Goal: Task Accomplishment & Management: Complete application form

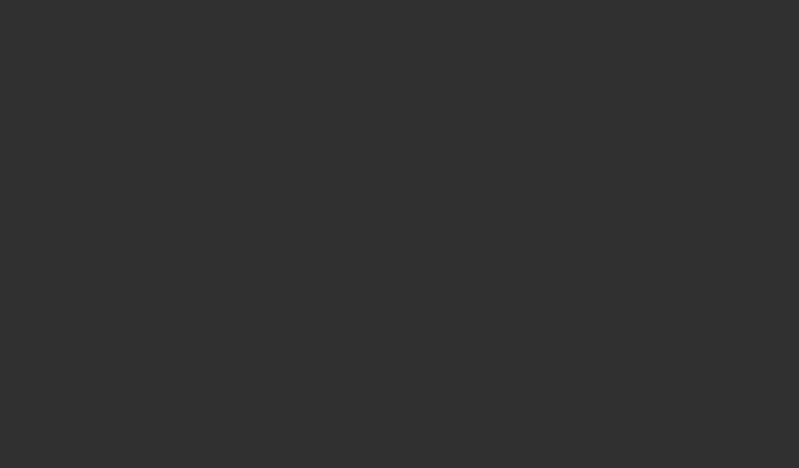
click at [587, 157] on div at bounding box center [399, 234] width 799 height 468
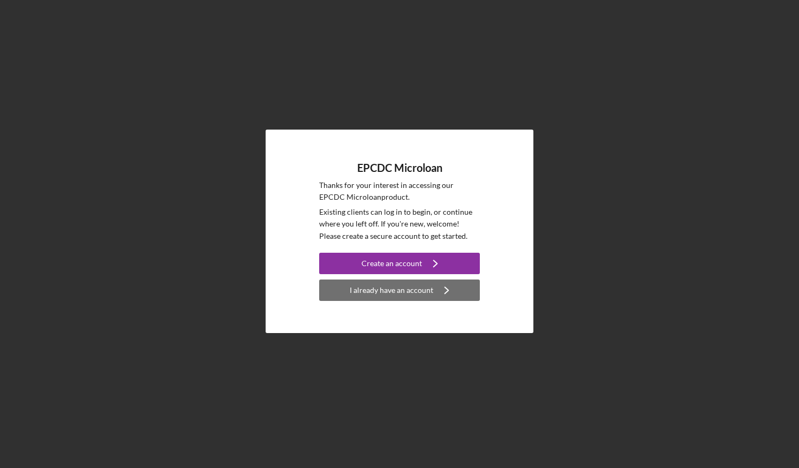
click at [415, 291] on div "I already have an account" at bounding box center [392, 289] width 84 height 21
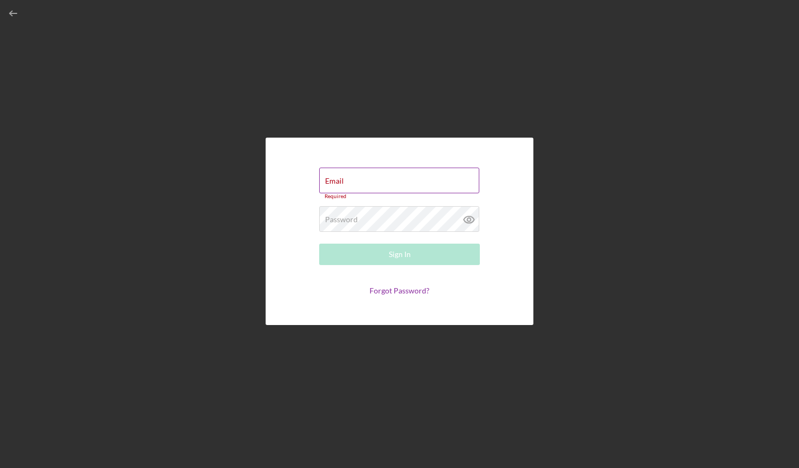
click at [351, 182] on div "Email Required" at bounding box center [399, 184] width 161 height 32
click at [350, 185] on input "Email" at bounding box center [399, 181] width 160 height 26
type input "[EMAIL_ADDRESS][DOMAIN_NAME]"
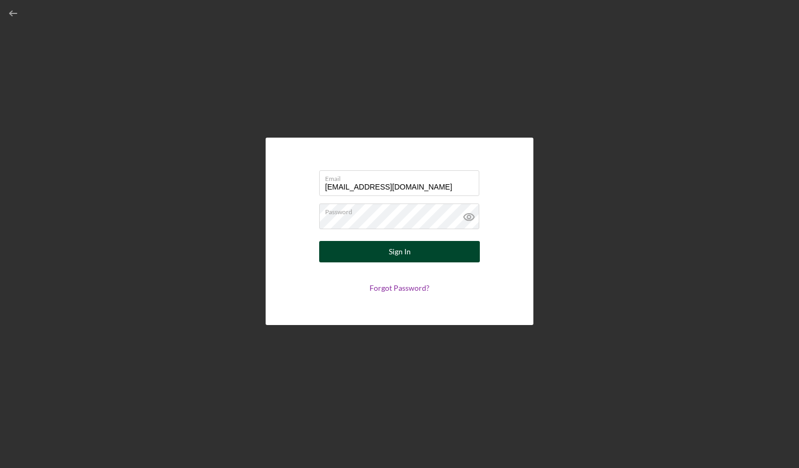
click at [395, 255] on div "Sign In" at bounding box center [400, 251] width 22 height 21
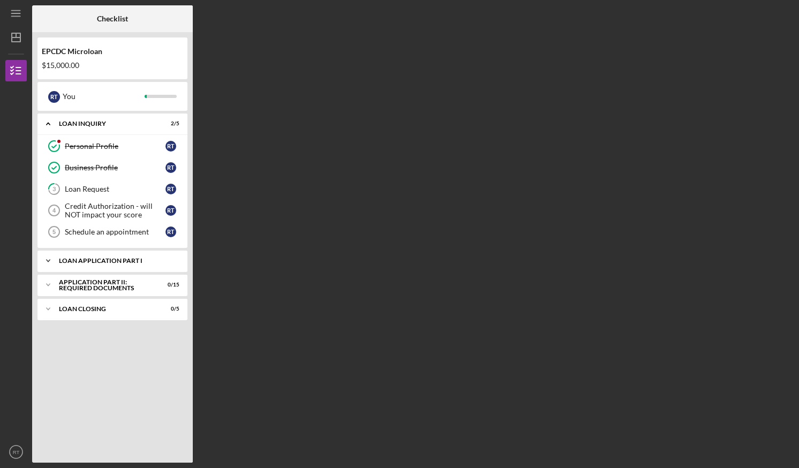
click at [84, 260] on div "Loan Application Part I" at bounding box center [116, 260] width 115 height 6
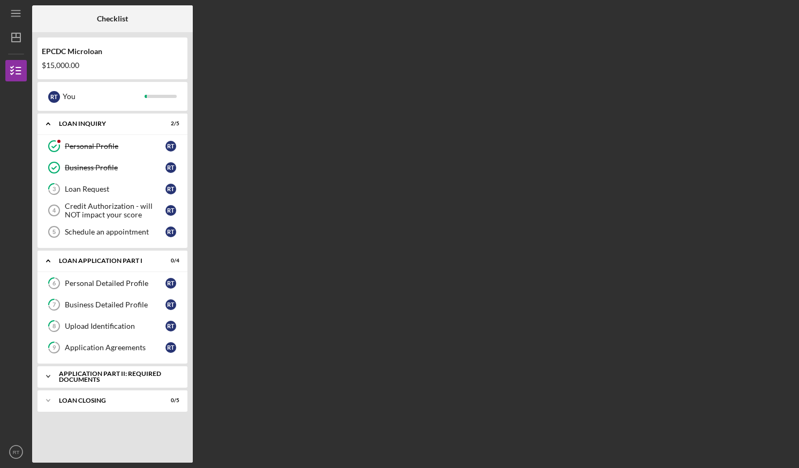
click at [118, 375] on div "Application Part II: Required Documents" at bounding box center [116, 376] width 115 height 12
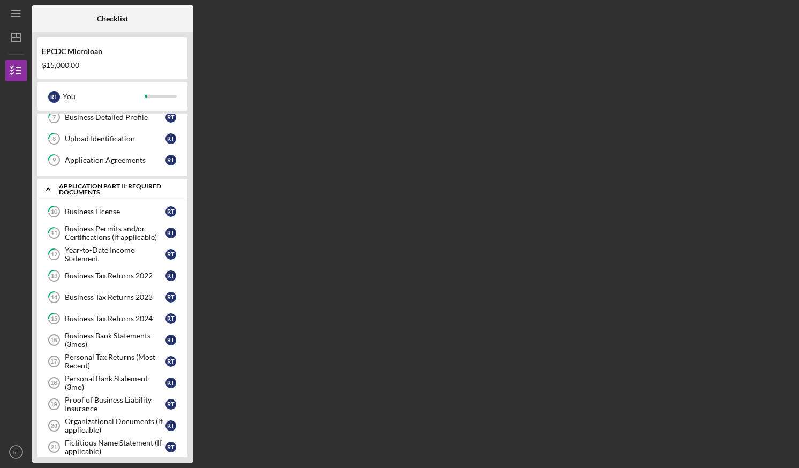
scroll to position [189, 0]
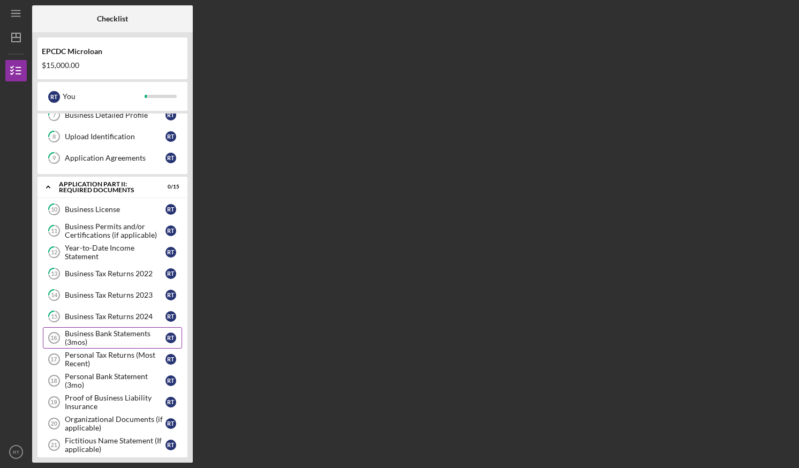
click at [121, 339] on div "Business Bank Statements (3mos)" at bounding box center [115, 337] width 101 height 17
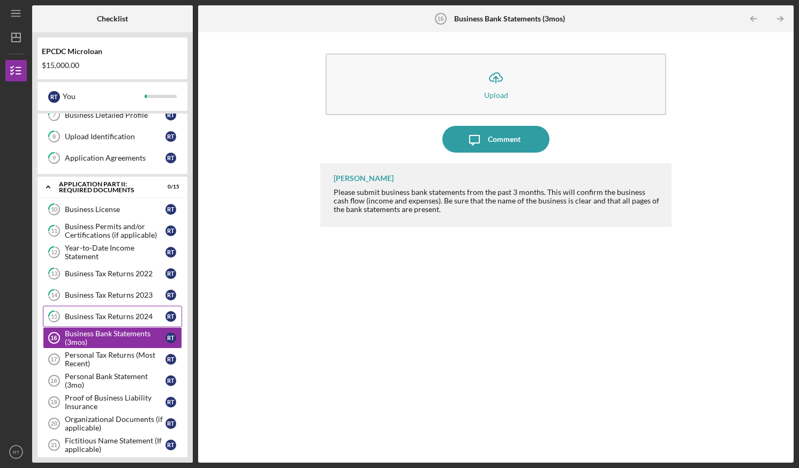
click at [128, 309] on link "15 Business Tax Returns 2024 R T" at bounding box center [112, 316] width 139 height 21
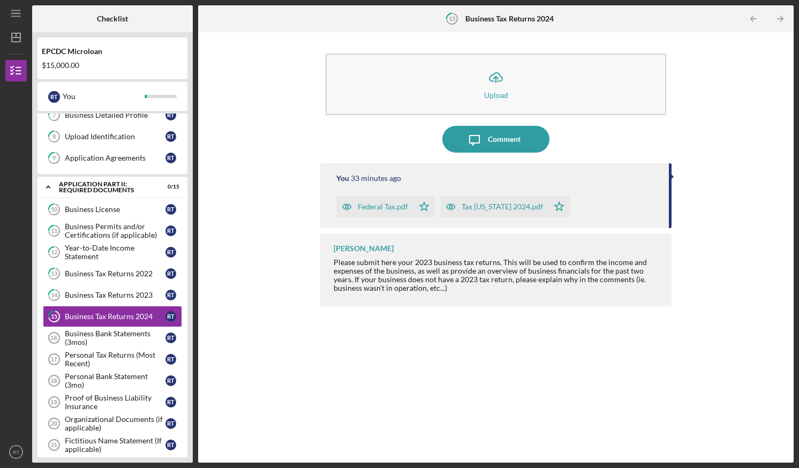
click at [344, 203] on icon "button" at bounding box center [346, 206] width 21 height 21
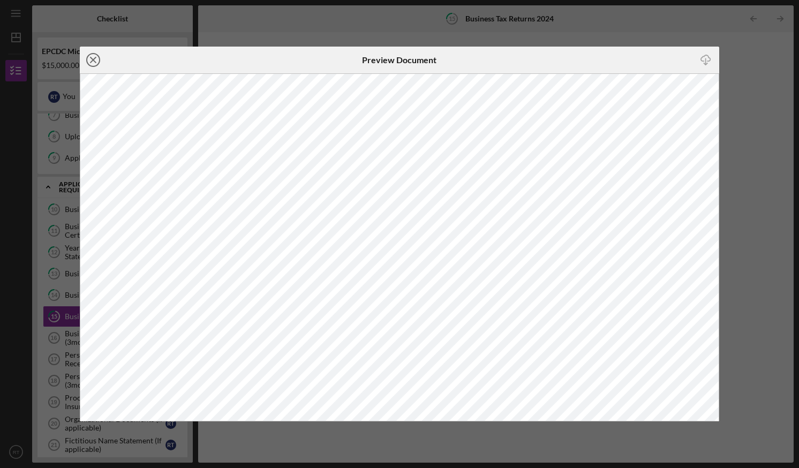
click at [94, 58] on icon "Icon/Close" at bounding box center [93, 60] width 27 height 27
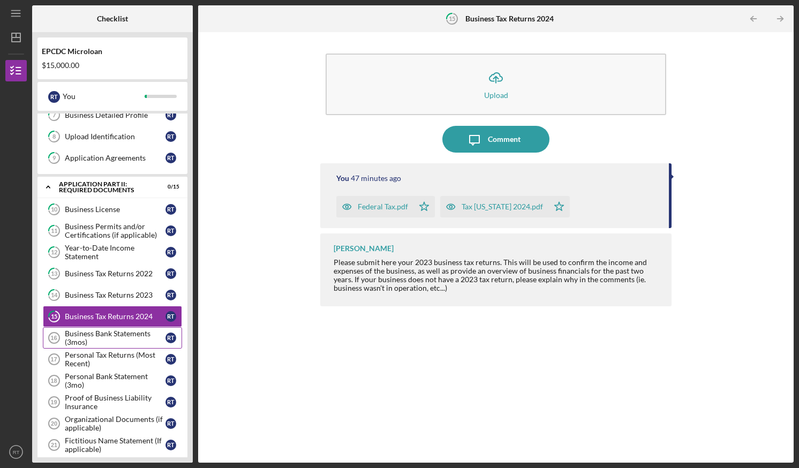
drag, startPoint x: 111, startPoint y: 335, endPoint x: 86, endPoint y: 339, distance: 25.5
click at [86, 339] on div "Business Bank Statements (3mos)" at bounding box center [115, 337] width 101 height 17
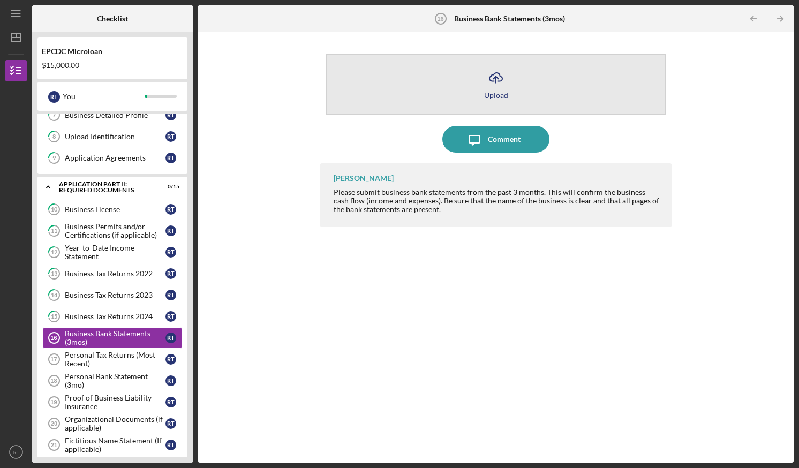
drag, startPoint x: 488, startPoint y: 79, endPoint x: 463, endPoint y: 90, distance: 27.6
click at [463, 90] on button "Icon/Upload Upload" at bounding box center [495, 85] width 340 height 62
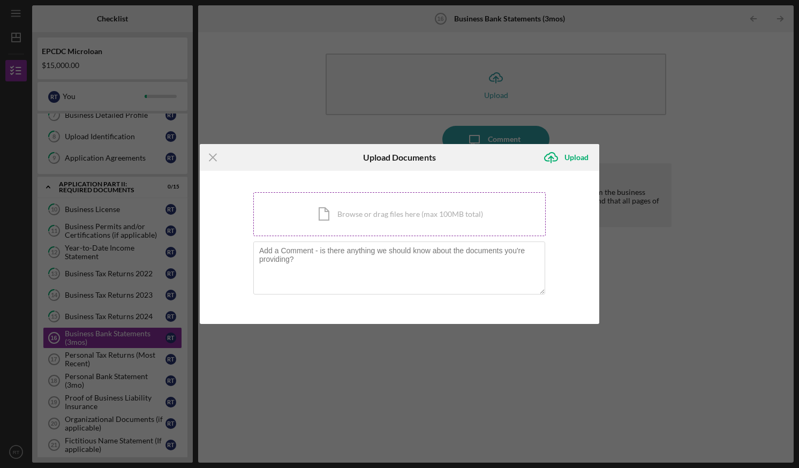
click at [412, 219] on div "Icon/Document Browse or drag files here (max 100MB total) Tap to choose files o…" at bounding box center [399, 214] width 292 height 44
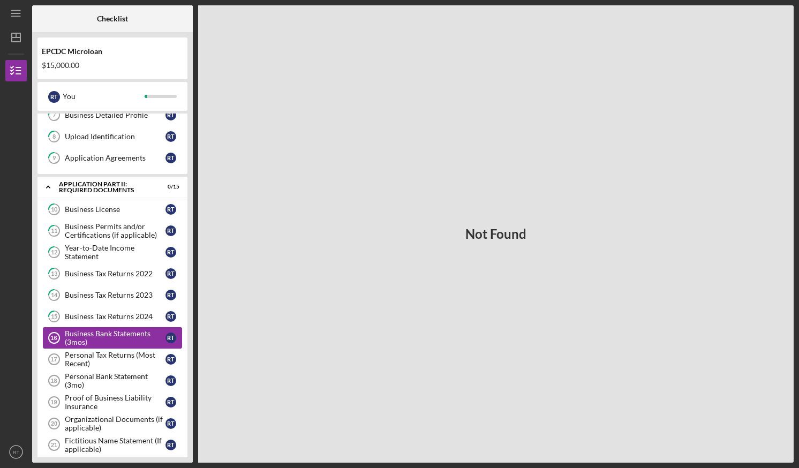
click at [114, 336] on div "Business Bank Statements (3mos)" at bounding box center [115, 337] width 101 height 17
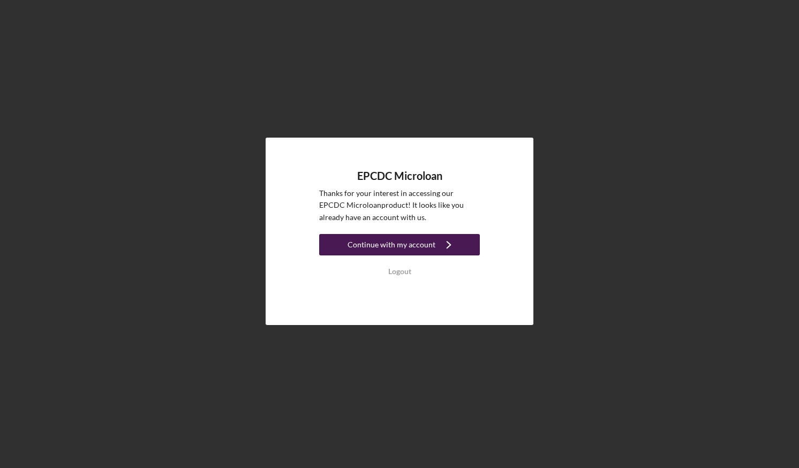
click at [452, 244] on icon "Icon/Navigate" at bounding box center [448, 244] width 27 height 27
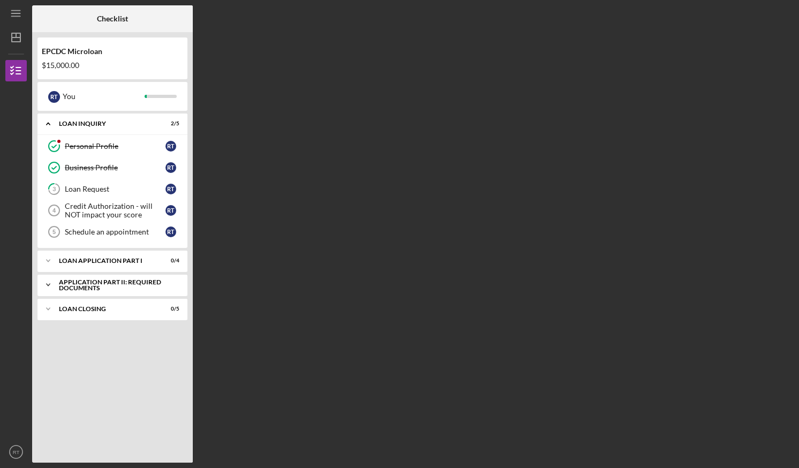
click at [118, 279] on div "Application Part II: Required Documents" at bounding box center [116, 285] width 115 height 12
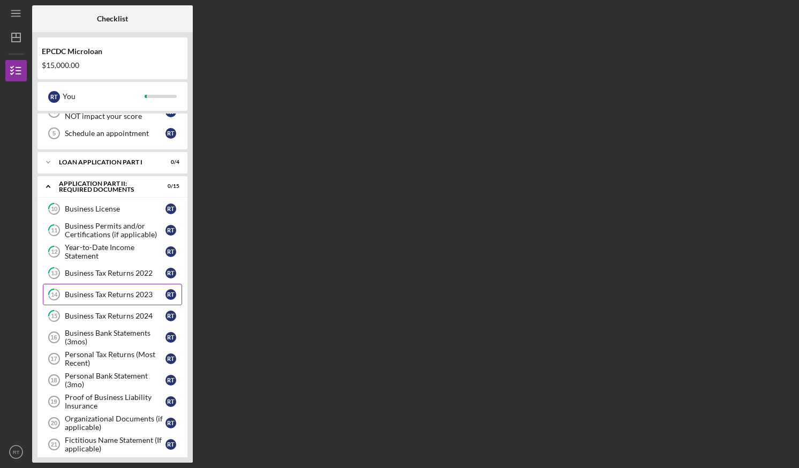
scroll to position [101, 0]
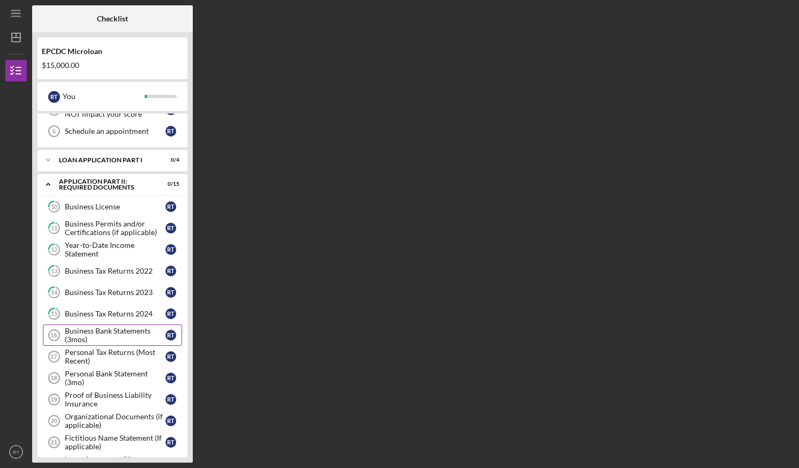
click at [119, 331] on div "Business Bank Statements (3mos)" at bounding box center [115, 335] width 101 height 17
click at [83, 327] on div "Business Bank Statements (3mos)" at bounding box center [115, 335] width 101 height 17
click at [53, 336] on tspan "16" at bounding box center [53, 335] width 6 height 6
click at [98, 339] on div "Business Bank Statements (3mos)" at bounding box center [115, 335] width 101 height 17
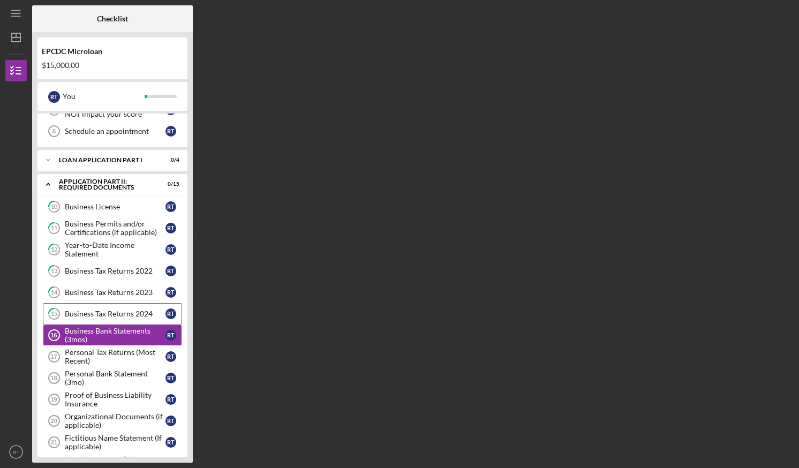
click at [110, 312] on div "Business Tax Returns 2024" at bounding box center [115, 313] width 101 height 9
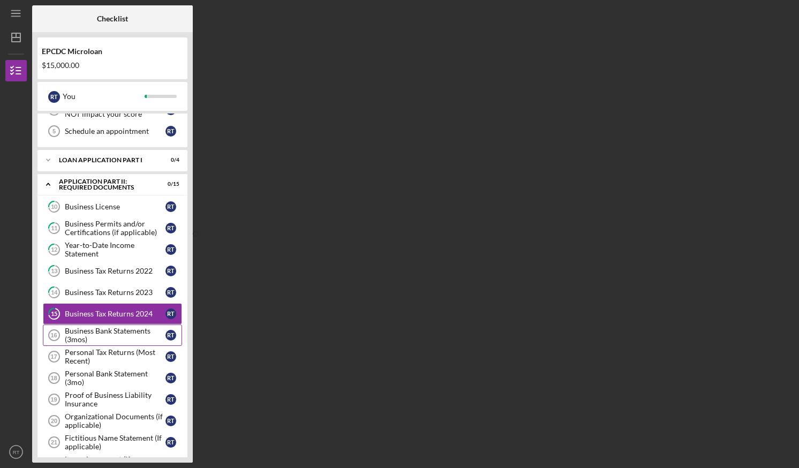
click at [112, 335] on div "Business Bank Statements (3mos)" at bounding box center [115, 335] width 101 height 17
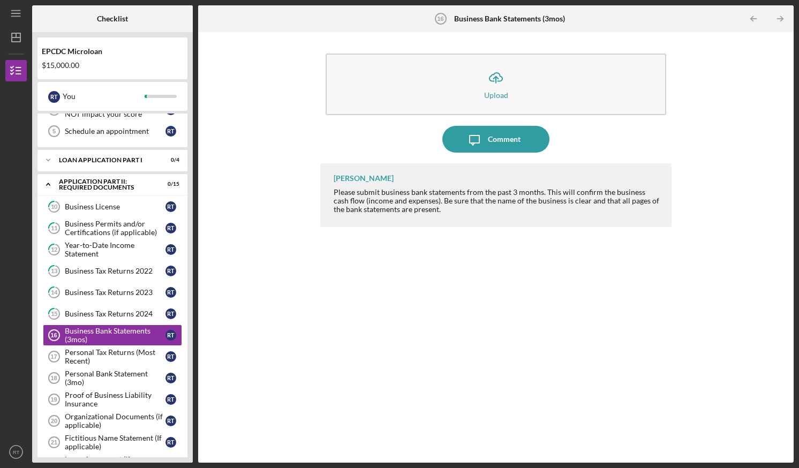
drag, startPoint x: 430, startPoint y: 294, endPoint x: 376, endPoint y: 281, distance: 55.7
click at [376, 281] on div "Griselda Solis Please submit business bank statements from the past 3 months. T…" at bounding box center [495, 304] width 351 height 283
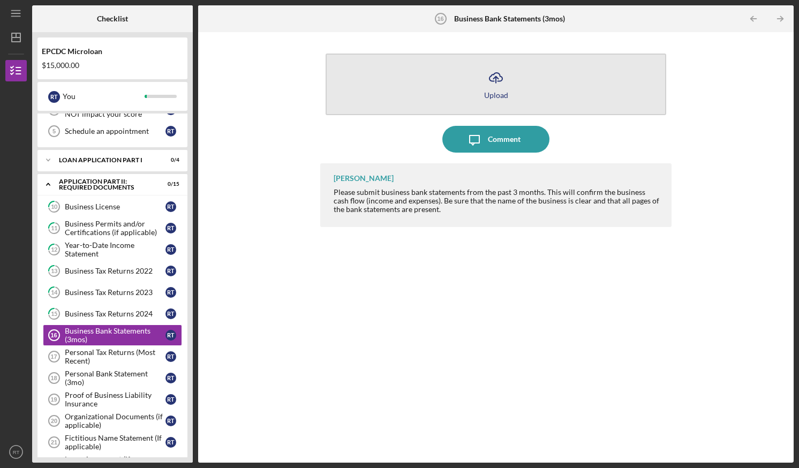
click at [475, 71] on button "Icon/Upload Upload" at bounding box center [495, 85] width 340 height 62
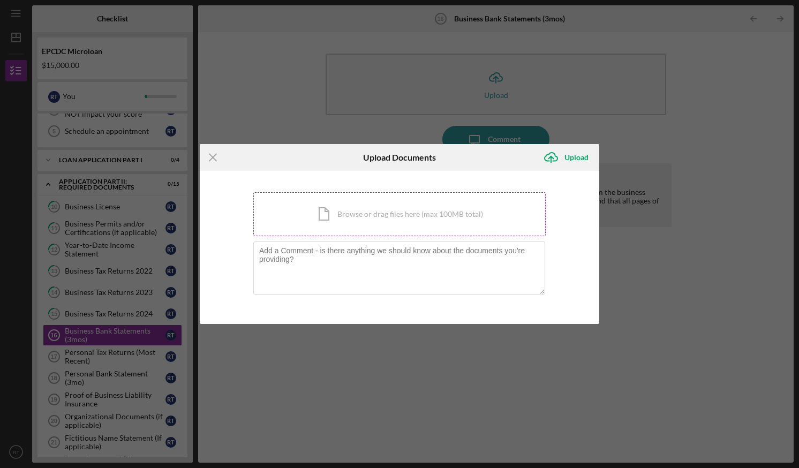
click at [413, 219] on div "Icon/Document Browse or drag files here (max 100MB total) Tap to choose files o…" at bounding box center [399, 214] width 292 height 44
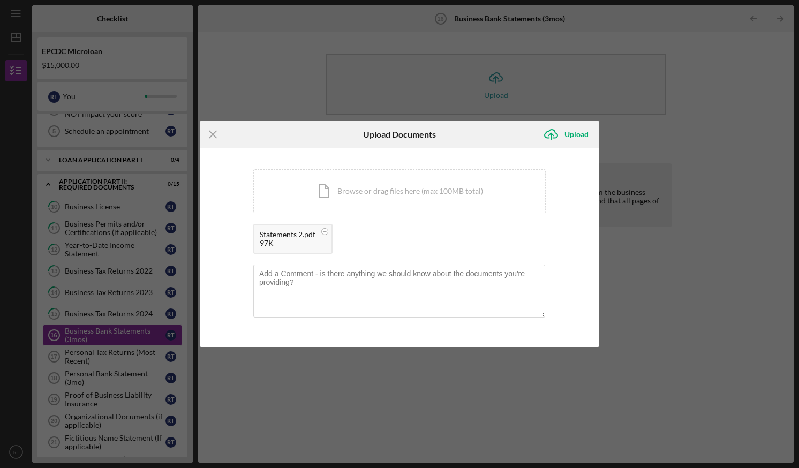
click at [709, 81] on div "Icon/Menu Close Upload Documents Icon/Upload Upload You're uploading documents …" at bounding box center [399, 234] width 799 height 468
click at [581, 136] on div "Upload" at bounding box center [576, 134] width 24 height 21
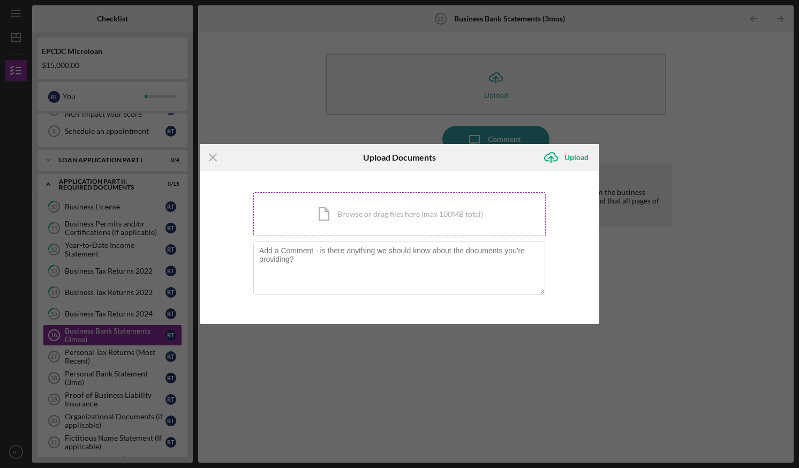
click at [464, 217] on div "Icon/Document Browse or drag files here (max 100MB total) Tap to choose files o…" at bounding box center [399, 214] width 292 height 44
click at [322, 206] on div "Icon/Document Browse or drag files here (max 100MB total) Tap to choose files o…" at bounding box center [399, 214] width 292 height 44
click at [393, 211] on div "Icon/Document Browse or drag files here (max 100MB total) Tap to choose files o…" at bounding box center [399, 214] width 292 height 44
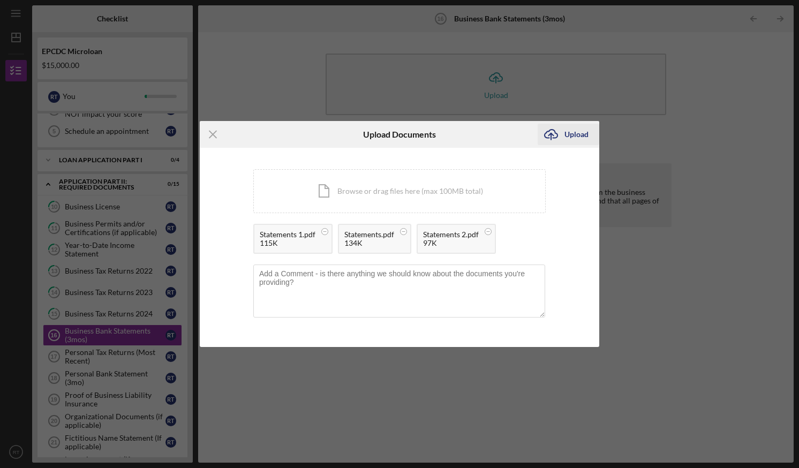
click at [574, 133] on div "Upload" at bounding box center [576, 134] width 24 height 21
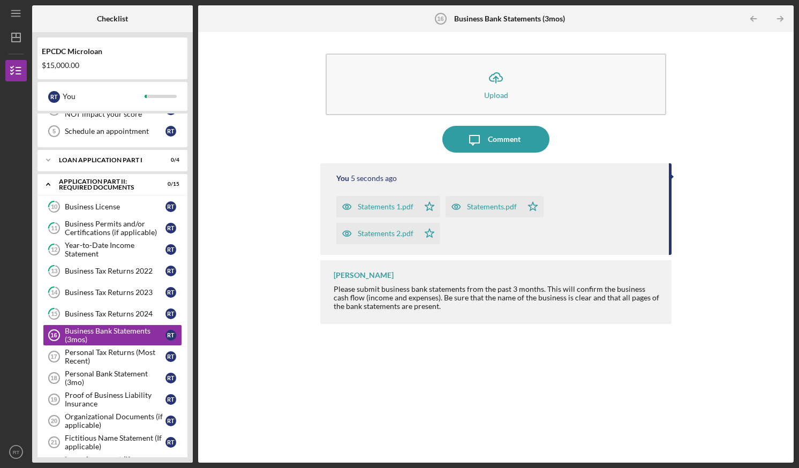
click at [345, 205] on icon "button" at bounding box center [346, 206] width 21 height 21
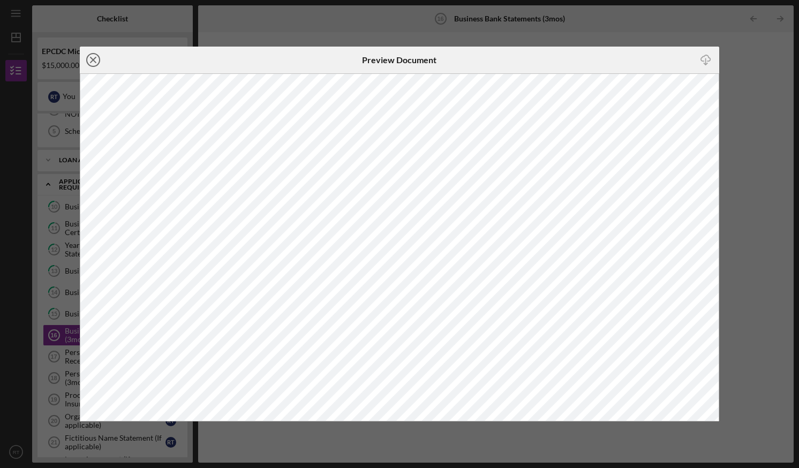
click at [94, 58] on line at bounding box center [92, 59] width 5 height 5
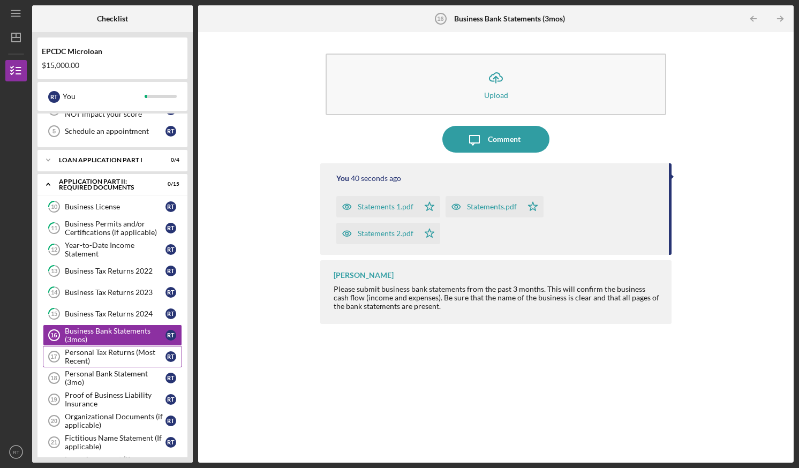
click at [108, 357] on div "Personal Tax Returns (Most Recent)" at bounding box center [115, 356] width 101 height 17
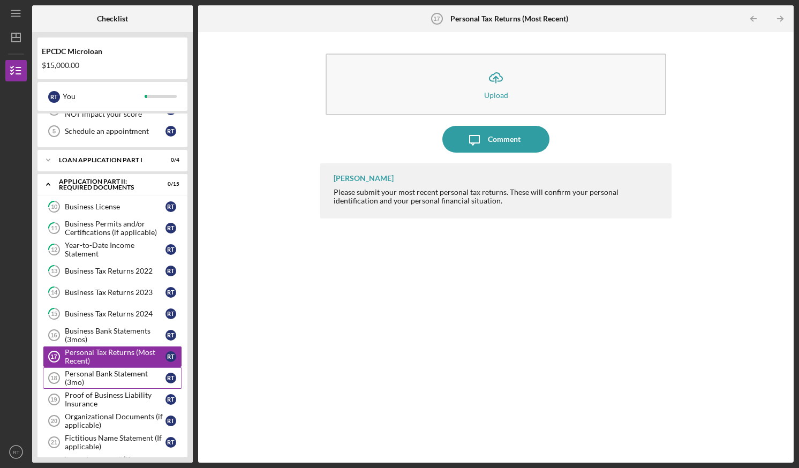
click at [107, 375] on div "Personal Bank Statement (3mo)" at bounding box center [115, 377] width 101 height 17
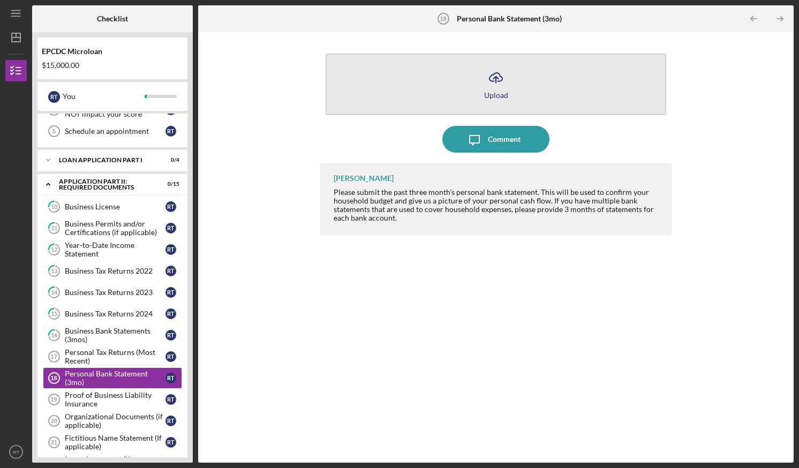
click at [456, 79] on button "Icon/Upload Upload" at bounding box center [495, 85] width 340 height 62
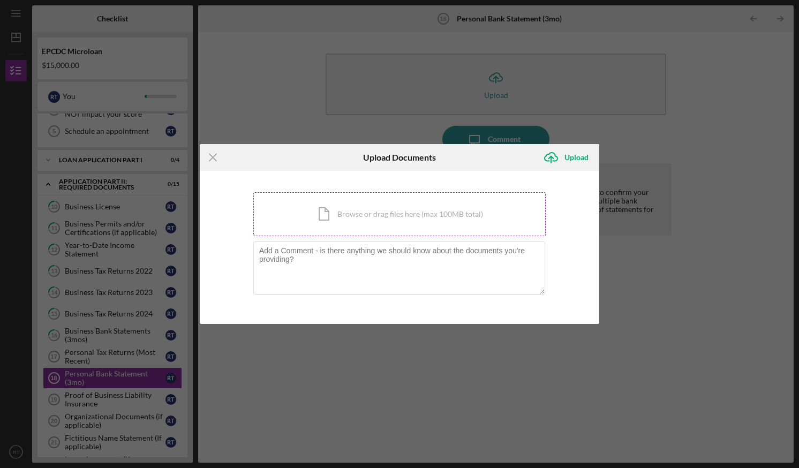
click at [361, 215] on div "Icon/Document Browse or drag files here (max 100MB total) Tap to choose files o…" at bounding box center [399, 214] width 292 height 44
click at [451, 218] on div "Icon/Document Browse or drag files here (max 100MB total) Tap to choose files o…" at bounding box center [399, 214] width 292 height 44
click at [389, 213] on div "Icon/Document Browse or drag files here (max 100MB total) Tap to choose files o…" at bounding box center [399, 214] width 292 height 44
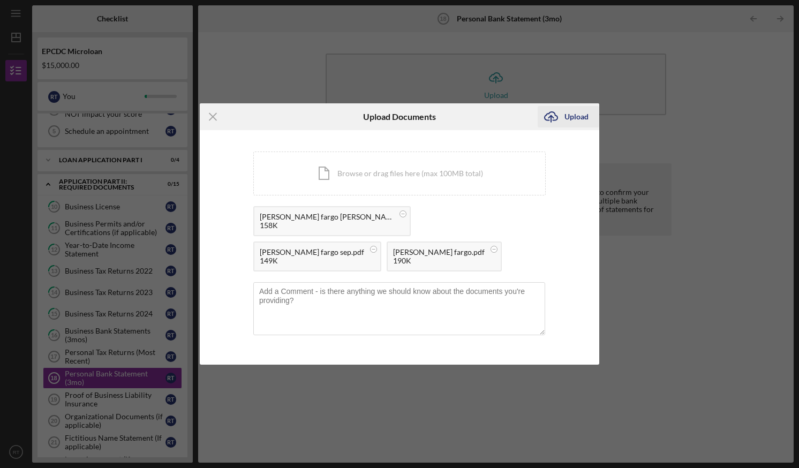
click at [578, 127] on div "Upload" at bounding box center [576, 116] width 24 height 21
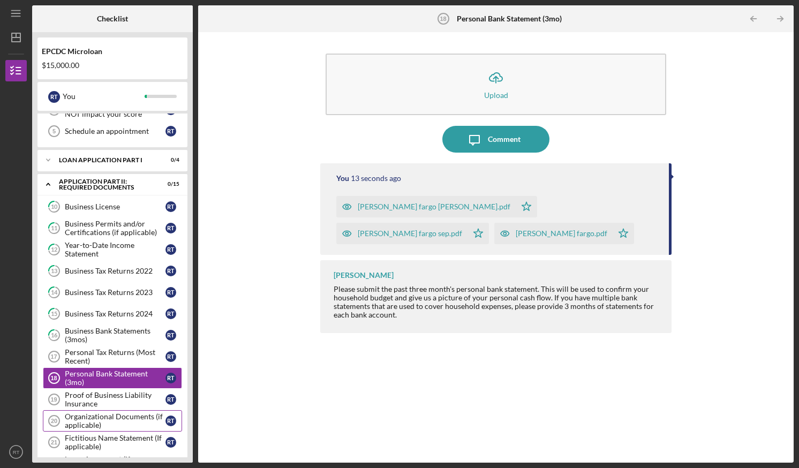
click at [110, 422] on div "Organizational Documents (if applicable)" at bounding box center [115, 420] width 101 height 17
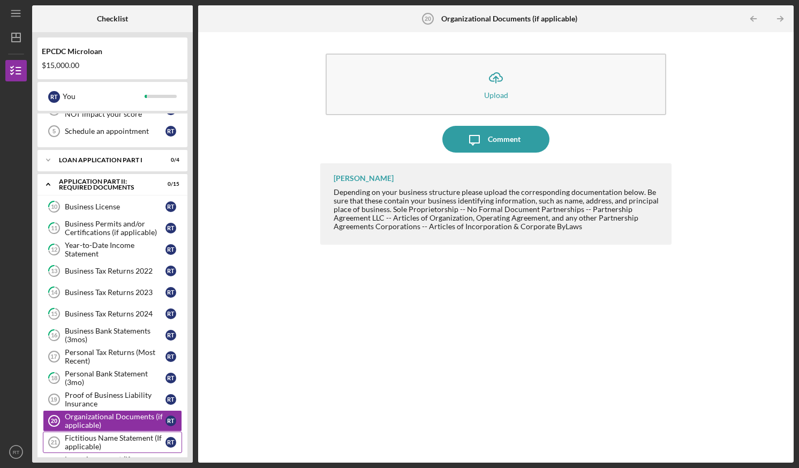
click at [124, 431] on link "Fictitious Name Statement (If applicable) 21 Fictitious Name Statement (If appl…" at bounding box center [112, 441] width 139 height 21
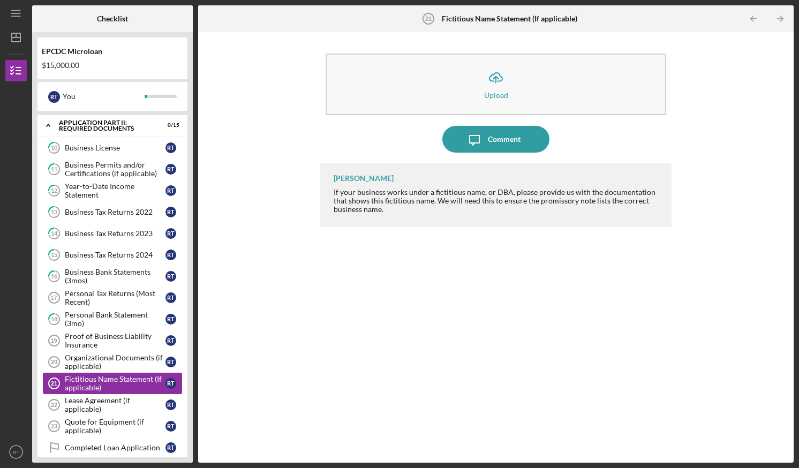
scroll to position [195, 0]
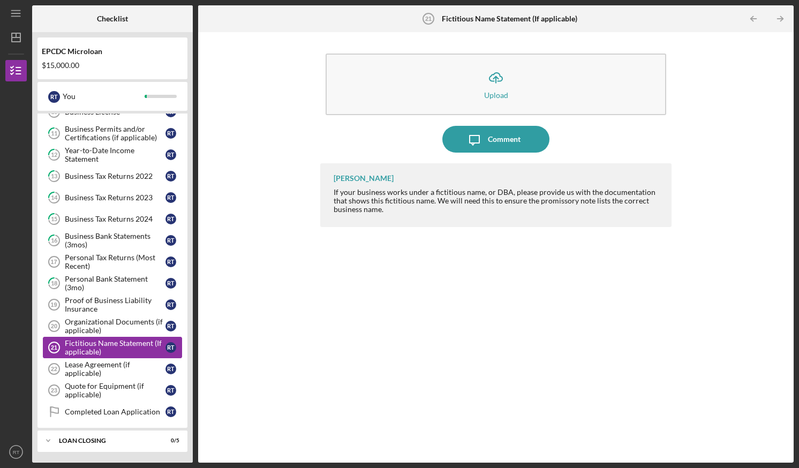
click at [115, 345] on div "Fictitious Name Statement (If applicable)" at bounding box center [115, 347] width 101 height 17
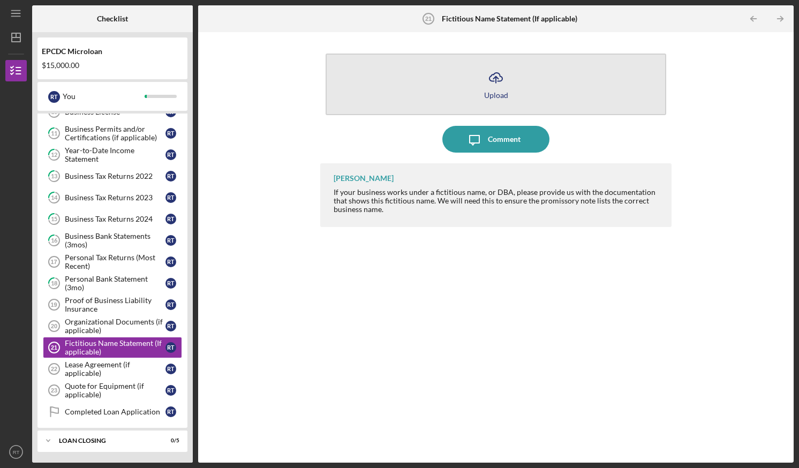
click at [476, 87] on button "Icon/Upload Upload" at bounding box center [495, 85] width 340 height 62
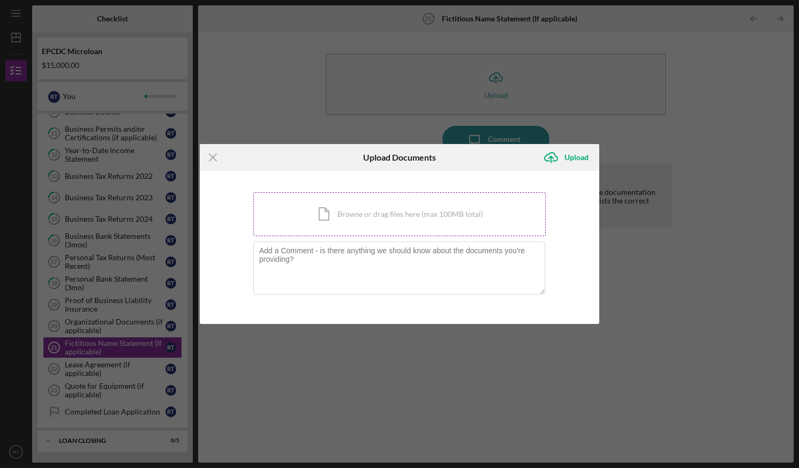
click at [385, 216] on div "Icon/Document Browse or drag files here (max 100MB total) Tap to choose files o…" at bounding box center [399, 214] width 292 height 44
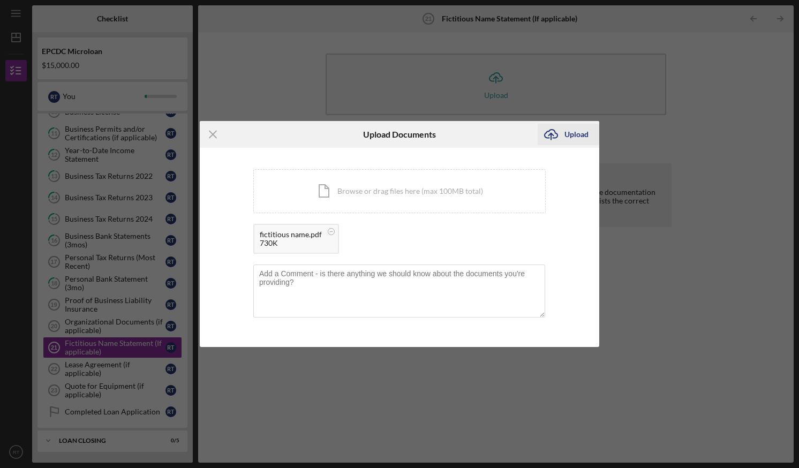
click at [578, 129] on div "Upload" at bounding box center [576, 134] width 24 height 21
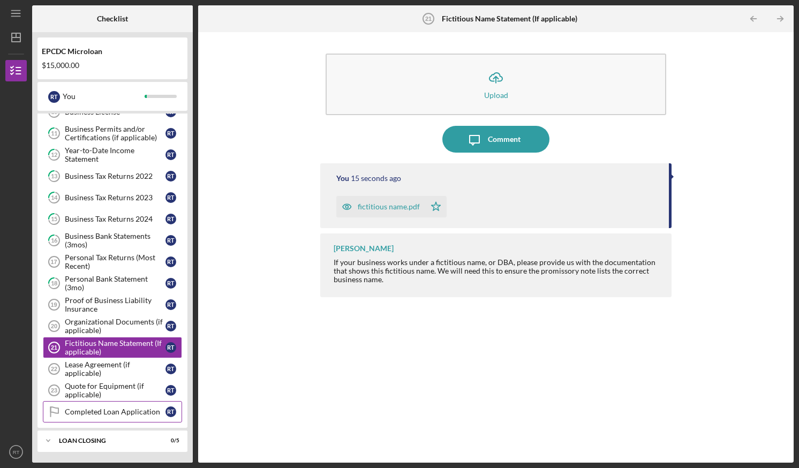
click at [133, 415] on div "Completed Loan Application" at bounding box center [115, 411] width 101 height 9
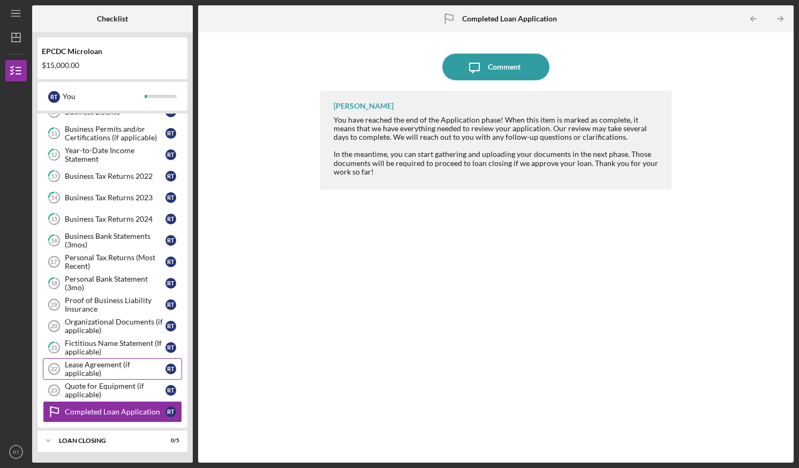
click at [114, 367] on div "Lease Agreement (if applicable)" at bounding box center [115, 368] width 101 height 17
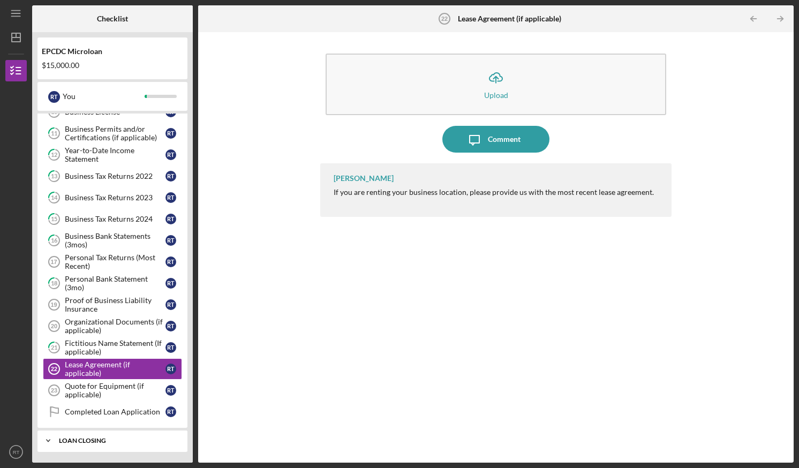
click at [86, 439] on div "Loan Closing" at bounding box center [116, 440] width 115 height 6
click at [47, 436] on icon "Icon/Expander" at bounding box center [47, 440] width 21 height 21
click at [72, 437] on div "Icon/Expander Loan Closing 0 / 5" at bounding box center [112, 440] width 150 height 21
click at [72, 437] on div "Icon/Expander Loan Closing 0 / 5" at bounding box center [112, 441] width 150 height 22
click at [276, 389] on div "Icon/Upload Upload Icon/Message Comment Griselda Solis If you are renting your …" at bounding box center [495, 247] width 585 height 420
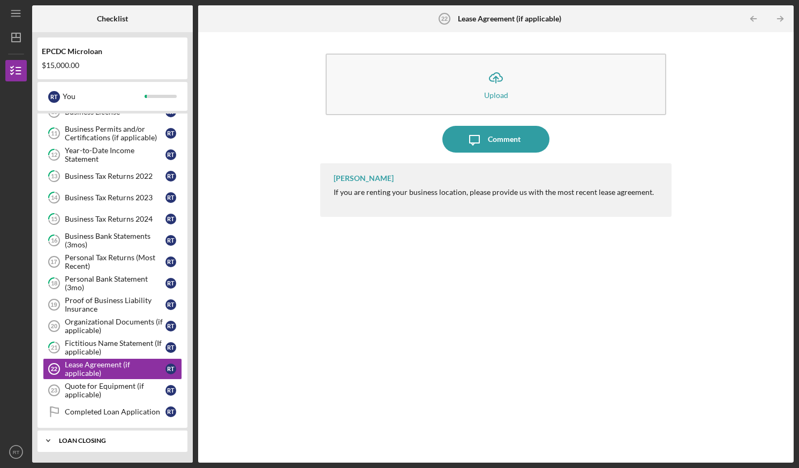
click at [134, 439] on div "Loan Closing" at bounding box center [116, 440] width 115 height 6
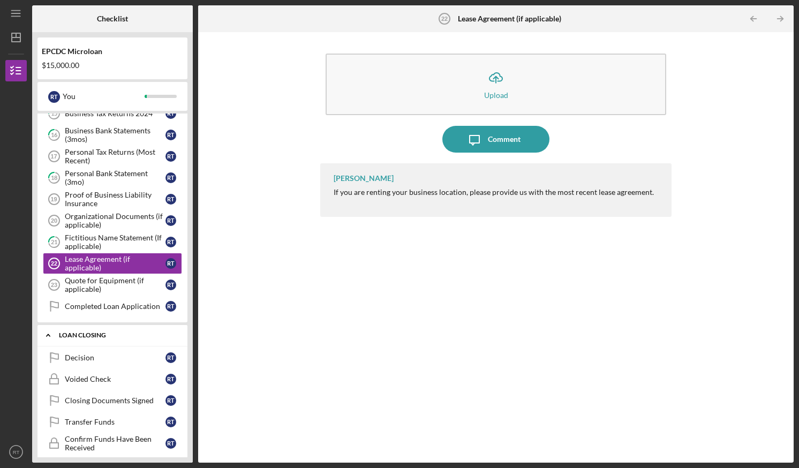
scroll to position [308, 0]
